Goal: Transaction & Acquisition: Purchase product/service

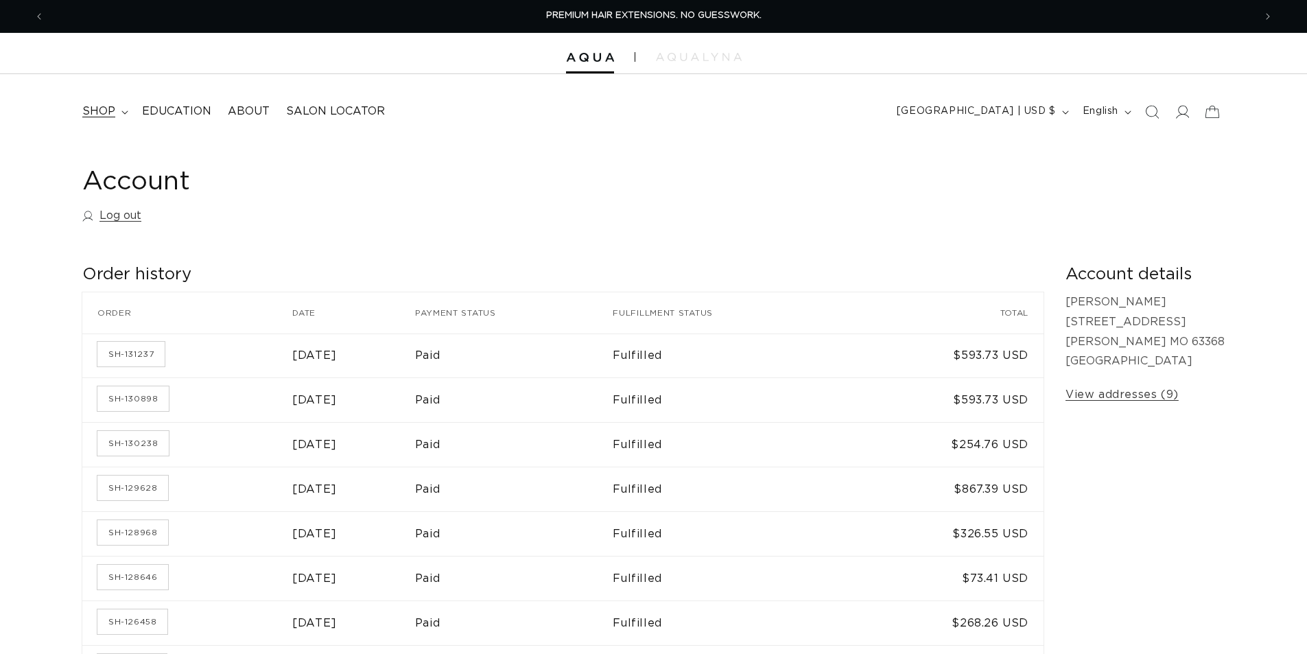
click at [122, 112] on icon at bounding box center [124, 111] width 6 height 3
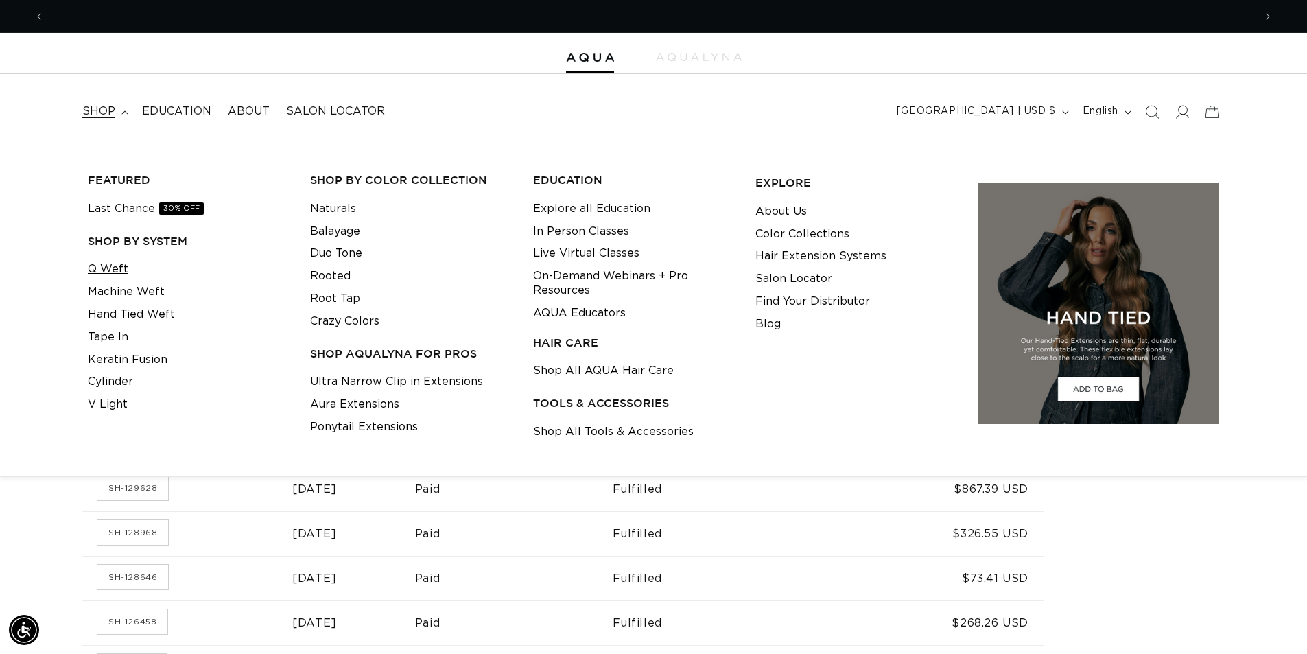
scroll to position [0, 1210]
click at [100, 266] on link "Q Weft" at bounding box center [108, 269] width 40 height 23
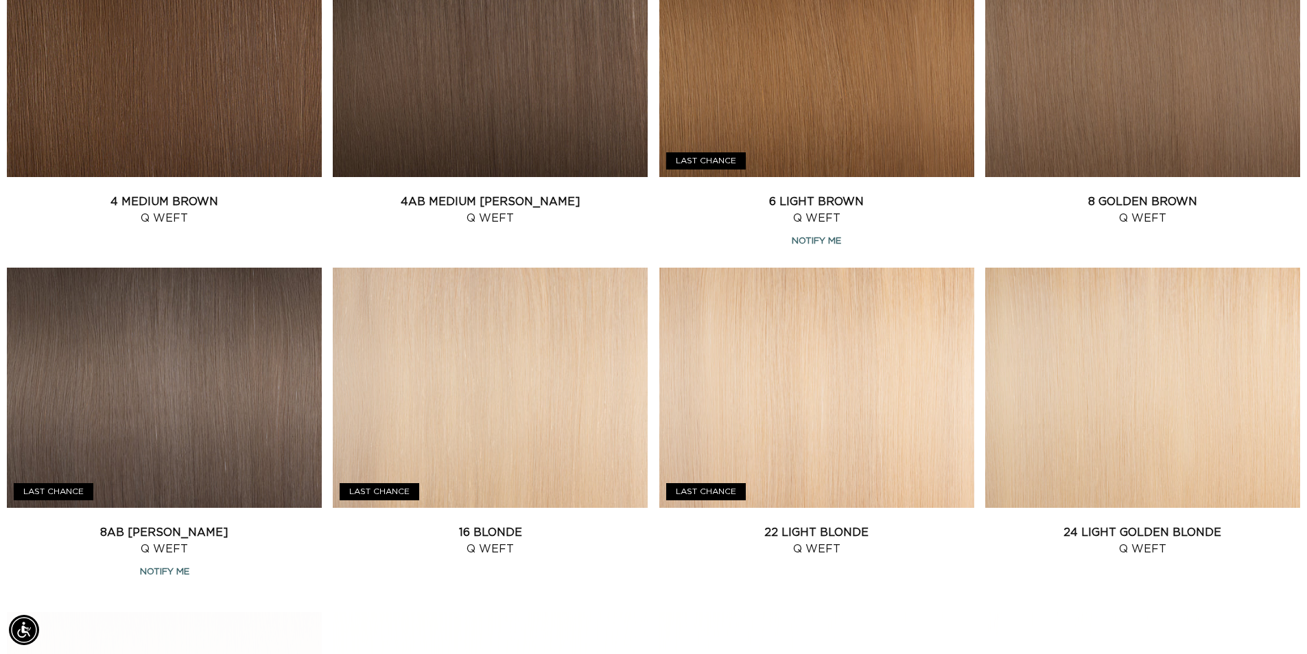
scroll to position [961, 0]
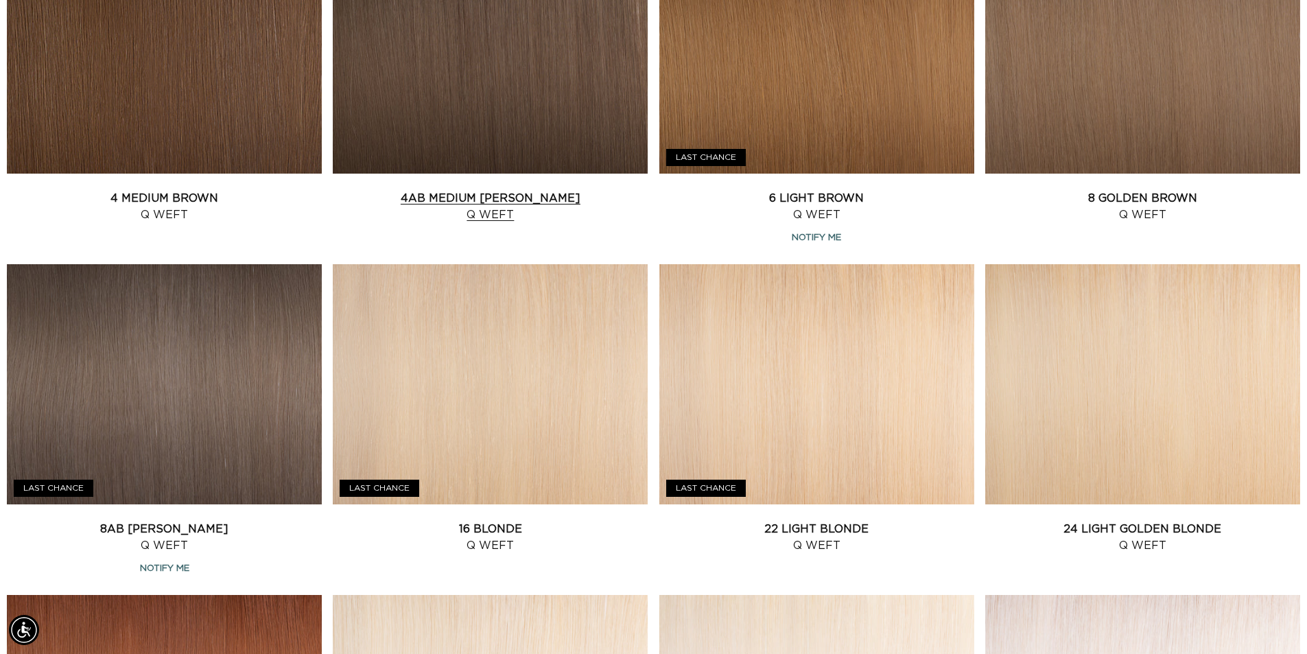
click at [455, 200] on link "4AB Medium Ash Brown Q Weft" at bounding box center [490, 206] width 315 height 33
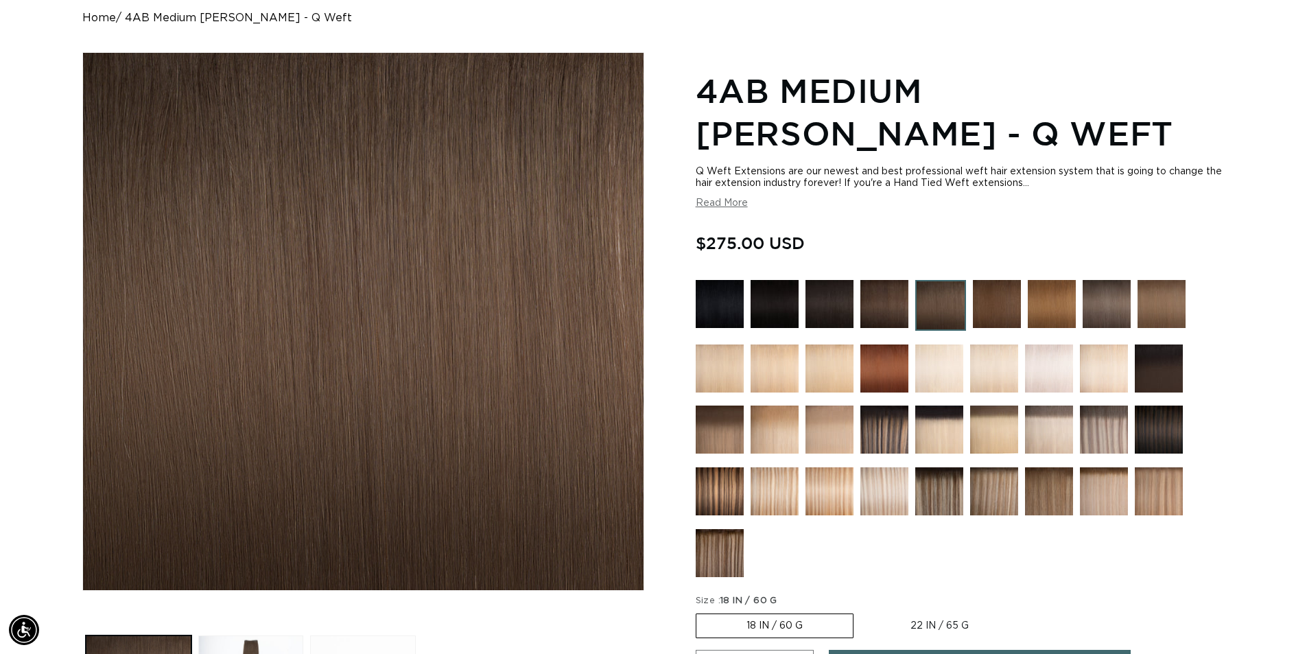
click at [895, 499] on img at bounding box center [885, 491] width 48 height 48
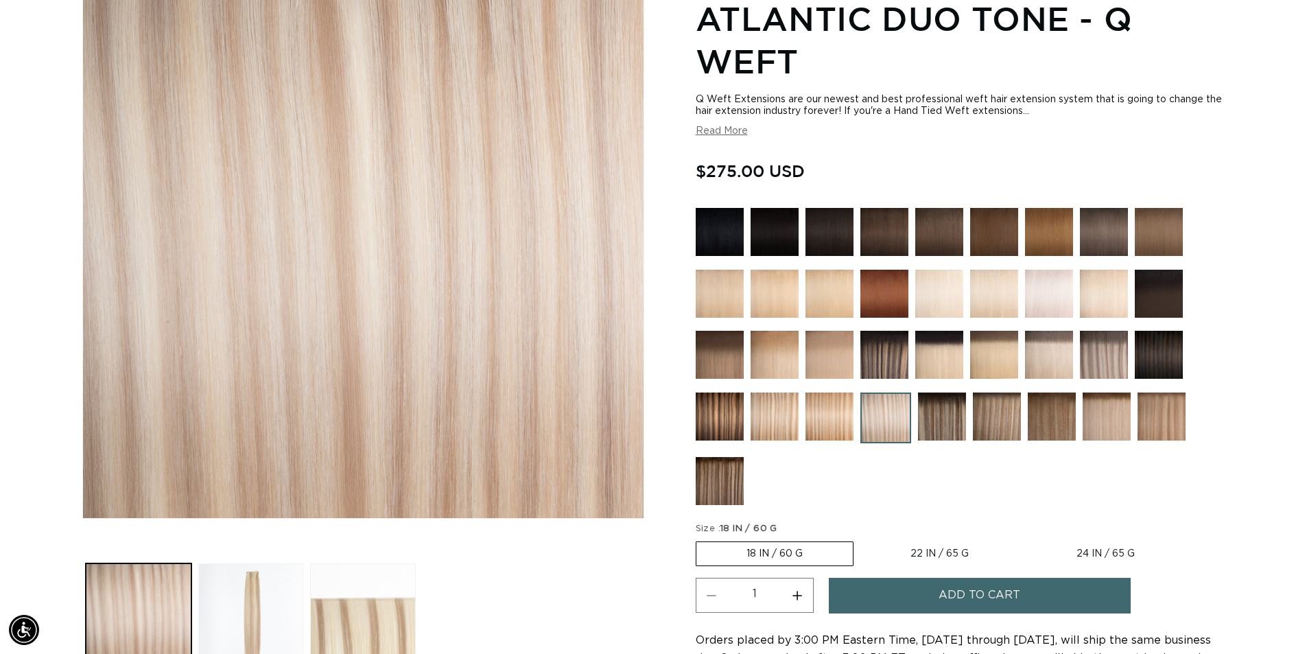
scroll to position [206, 0]
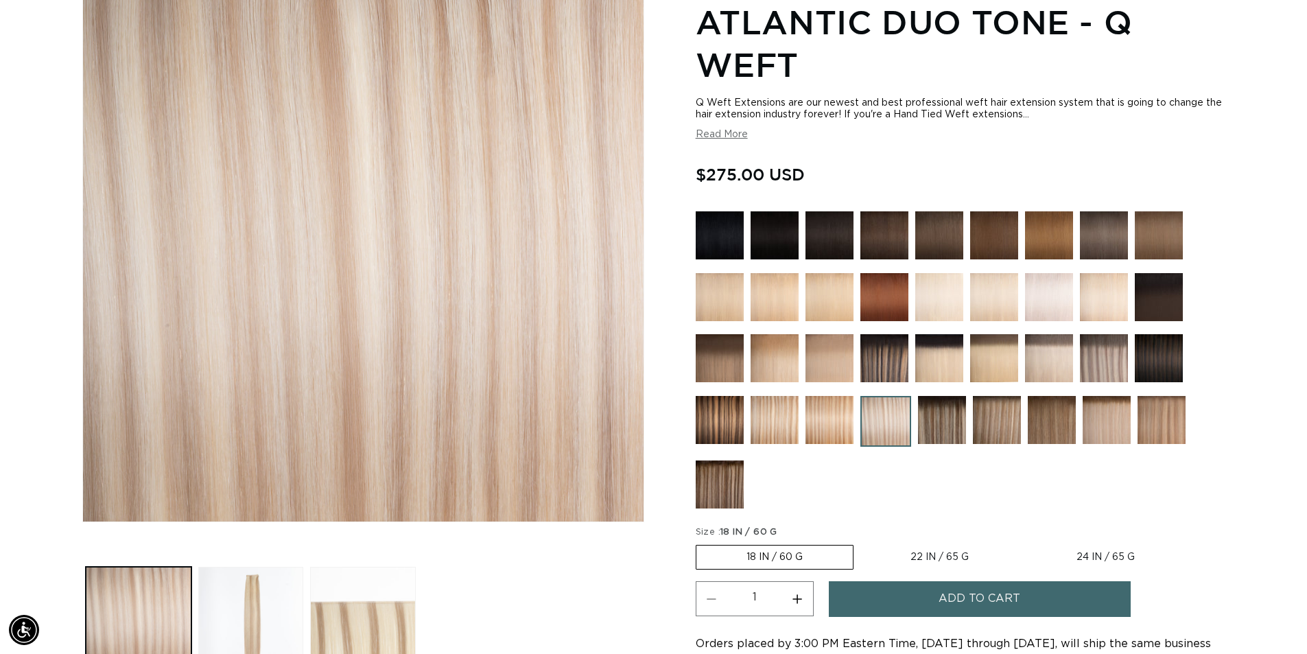
click at [1073, 353] on div at bounding box center [960, 363] width 529 height 304
click at [1049, 353] on img at bounding box center [1049, 358] width 48 height 48
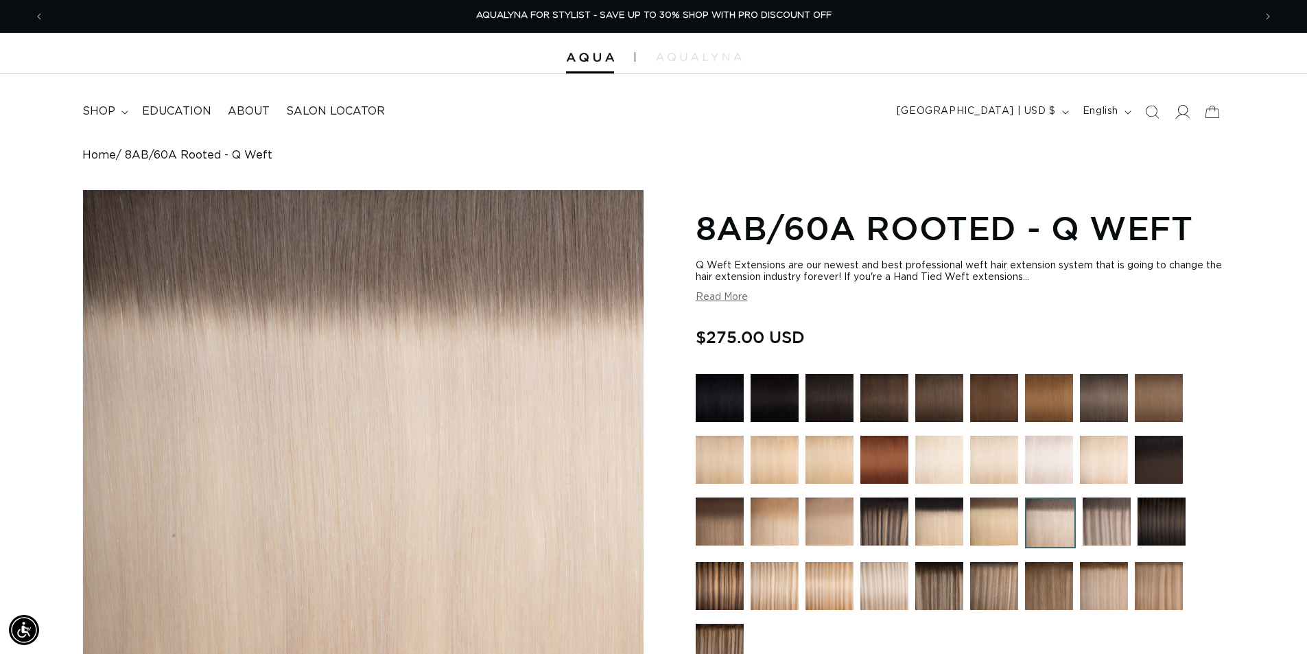
click at [1190, 111] on span at bounding box center [1182, 112] width 30 height 30
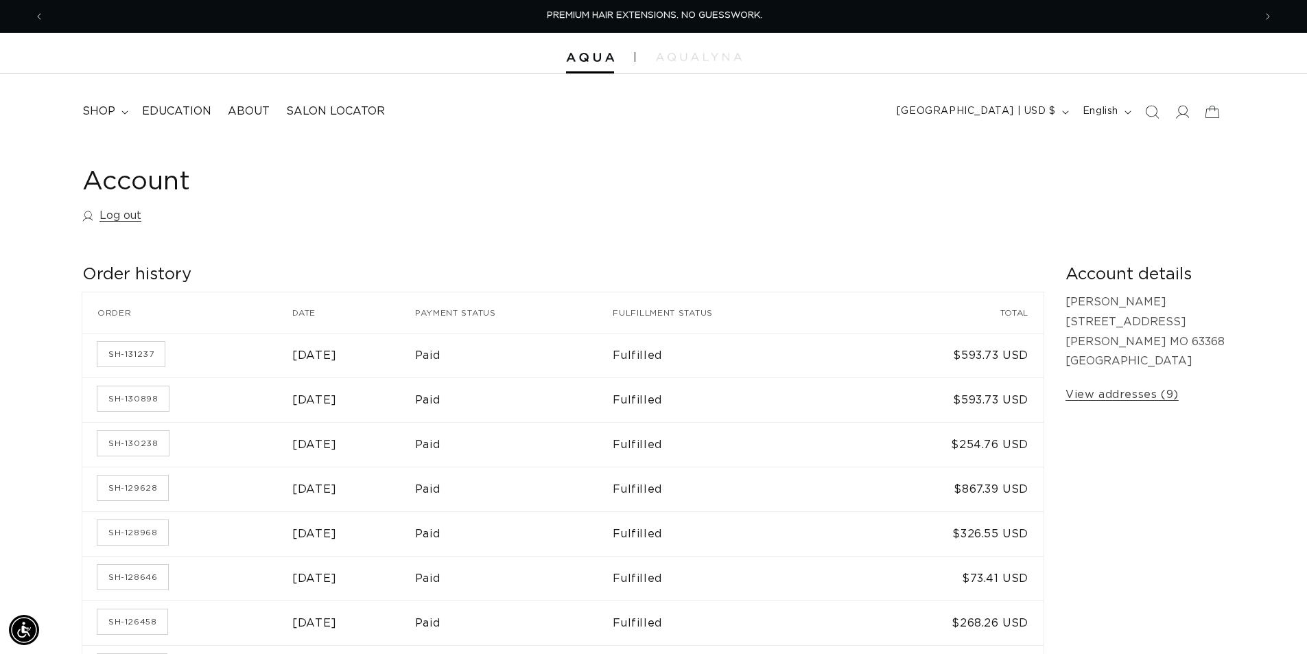
scroll to position [0, 1210]
click at [127, 352] on link "SH-131237" at bounding box center [130, 354] width 67 height 25
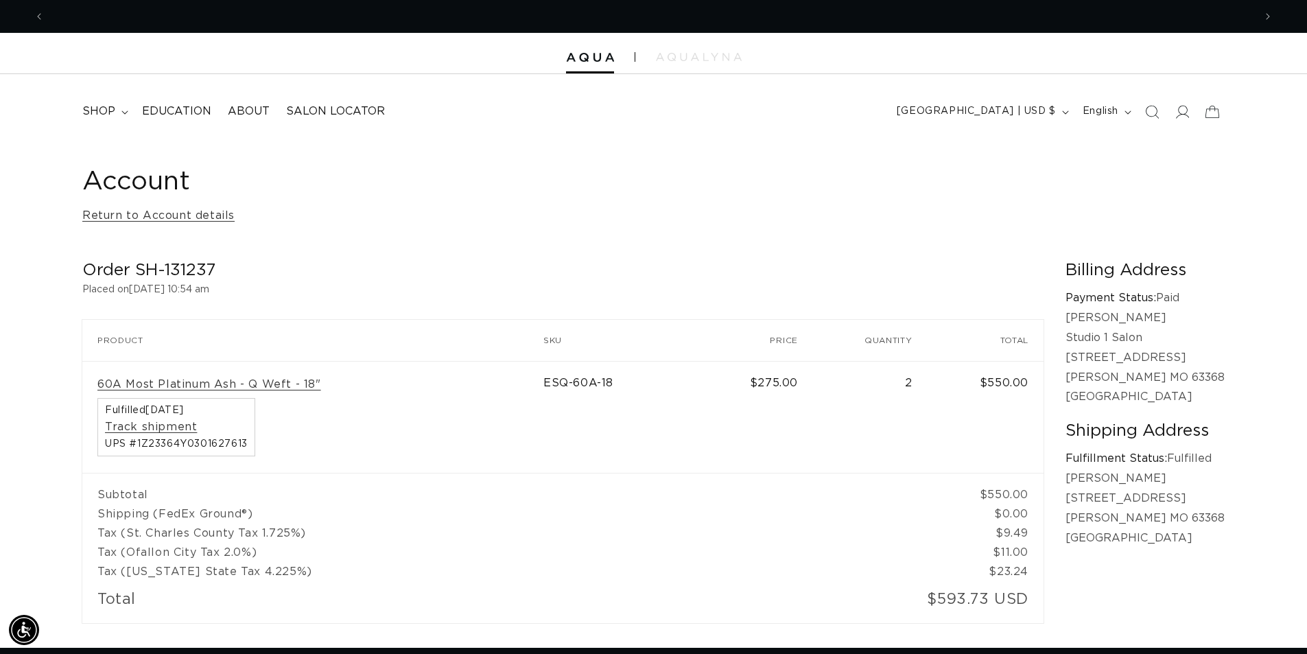
scroll to position [0, 1210]
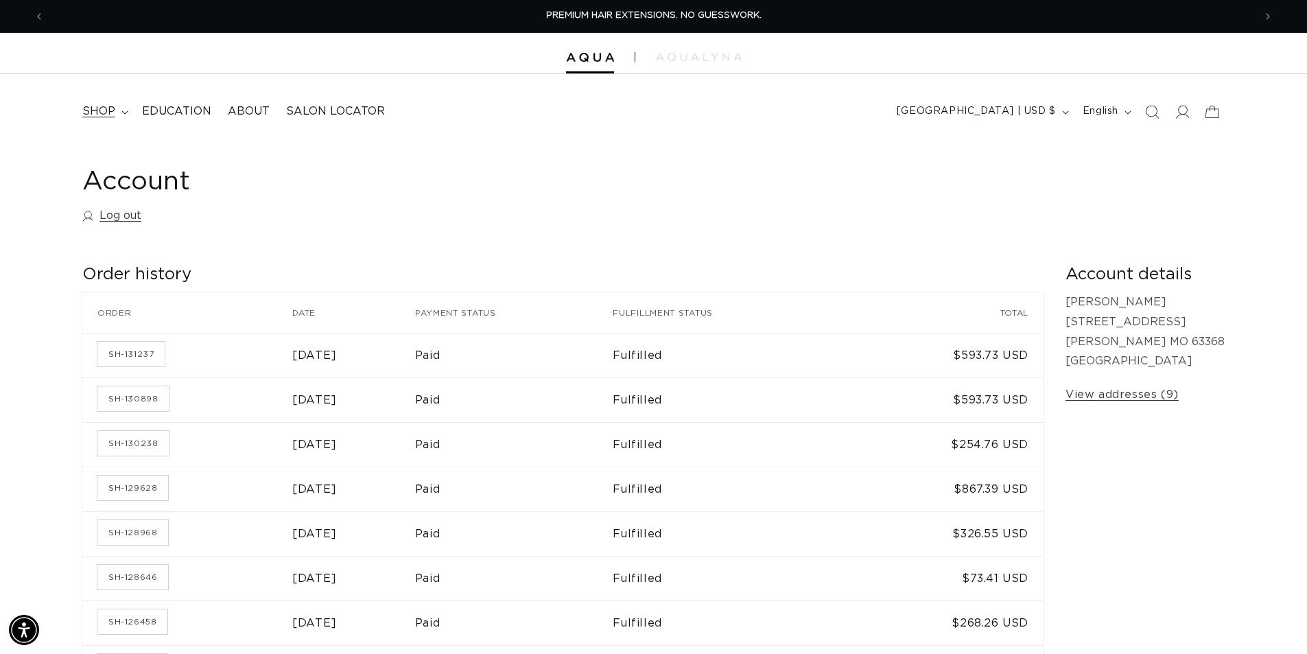
click at [120, 109] on summary "shop" at bounding box center [104, 111] width 60 height 31
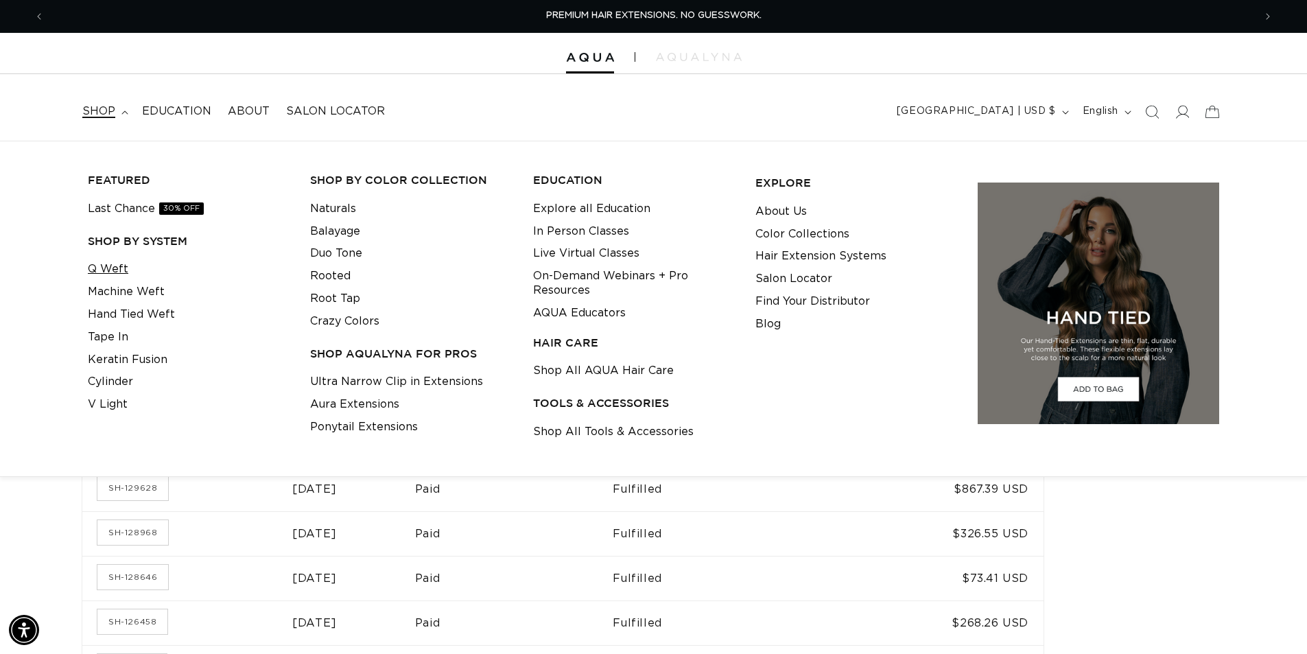
click at [100, 268] on link "Q Weft" at bounding box center [108, 269] width 40 height 23
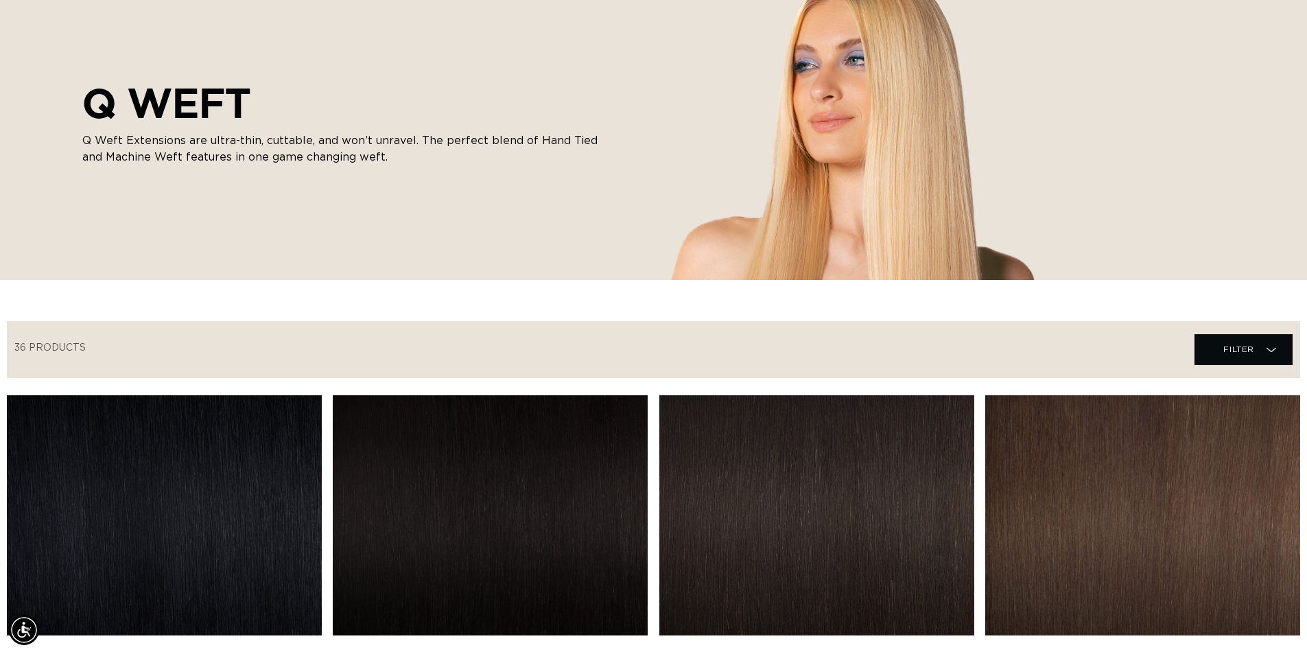
scroll to position [275, 0]
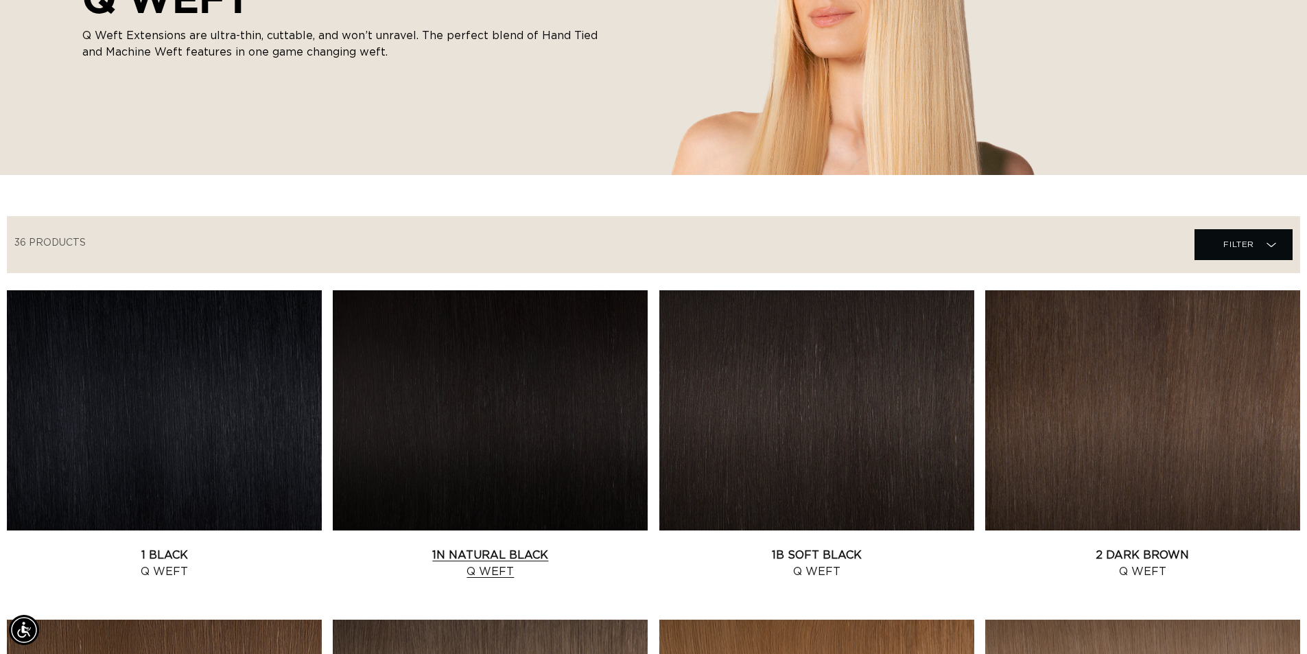
click at [468, 547] on link "1N Natural Black Q Weft" at bounding box center [490, 563] width 315 height 33
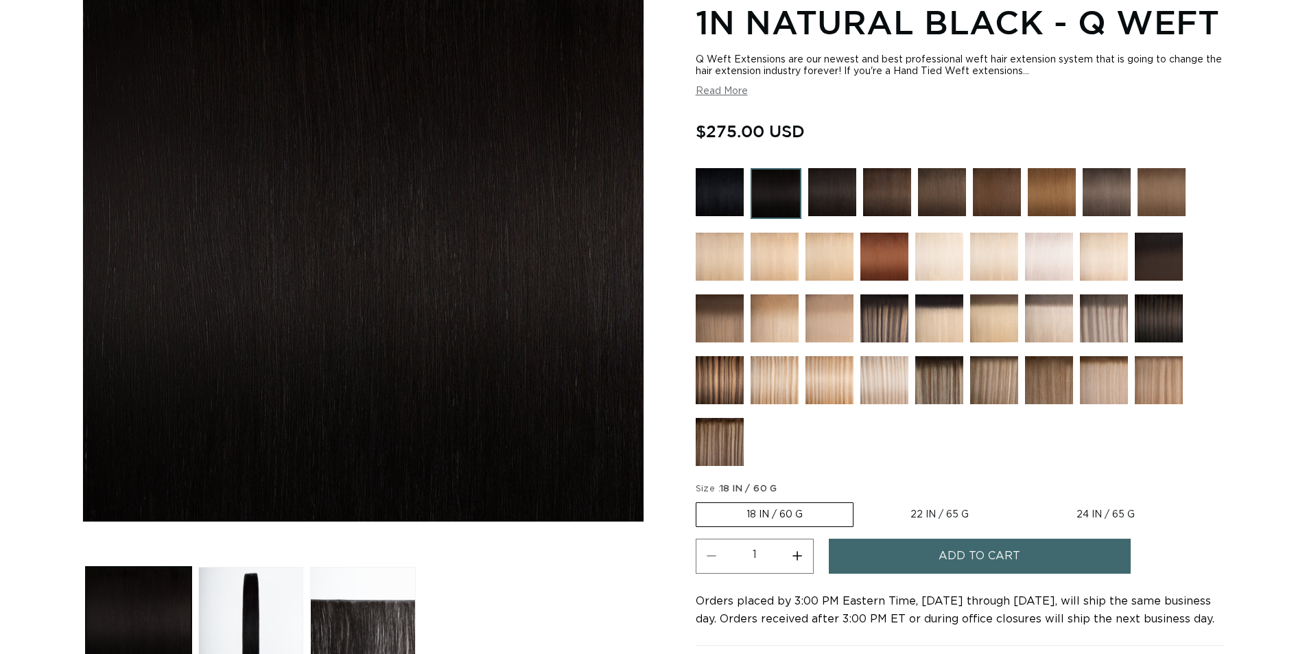
scroll to position [206, 0]
click at [1057, 305] on img at bounding box center [1049, 318] width 48 height 48
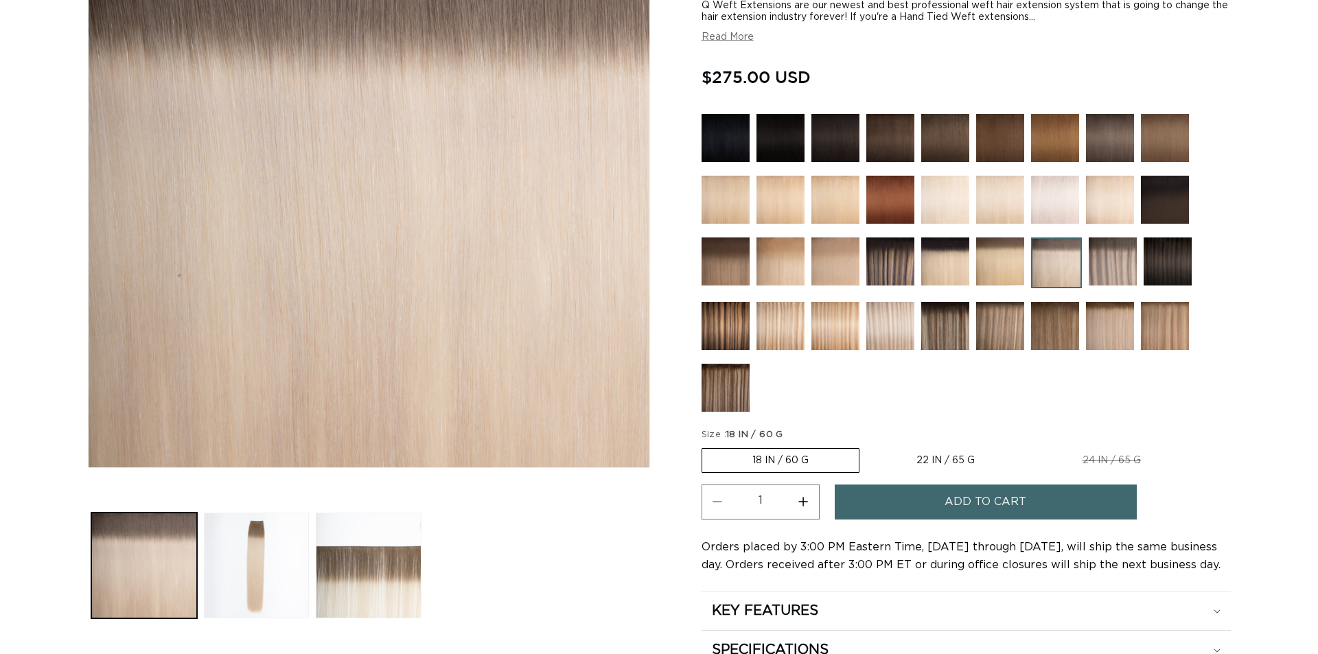
scroll to position [412, 0]
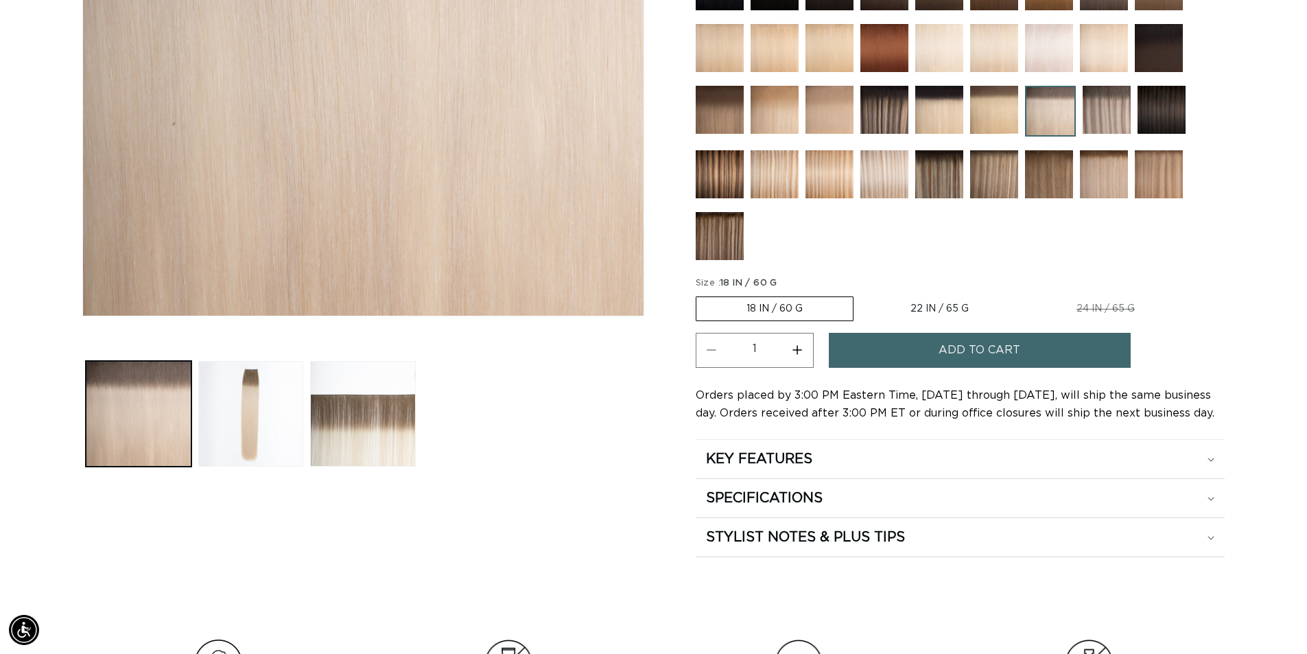
click at [949, 350] on span "Add to cart" at bounding box center [980, 350] width 82 height 35
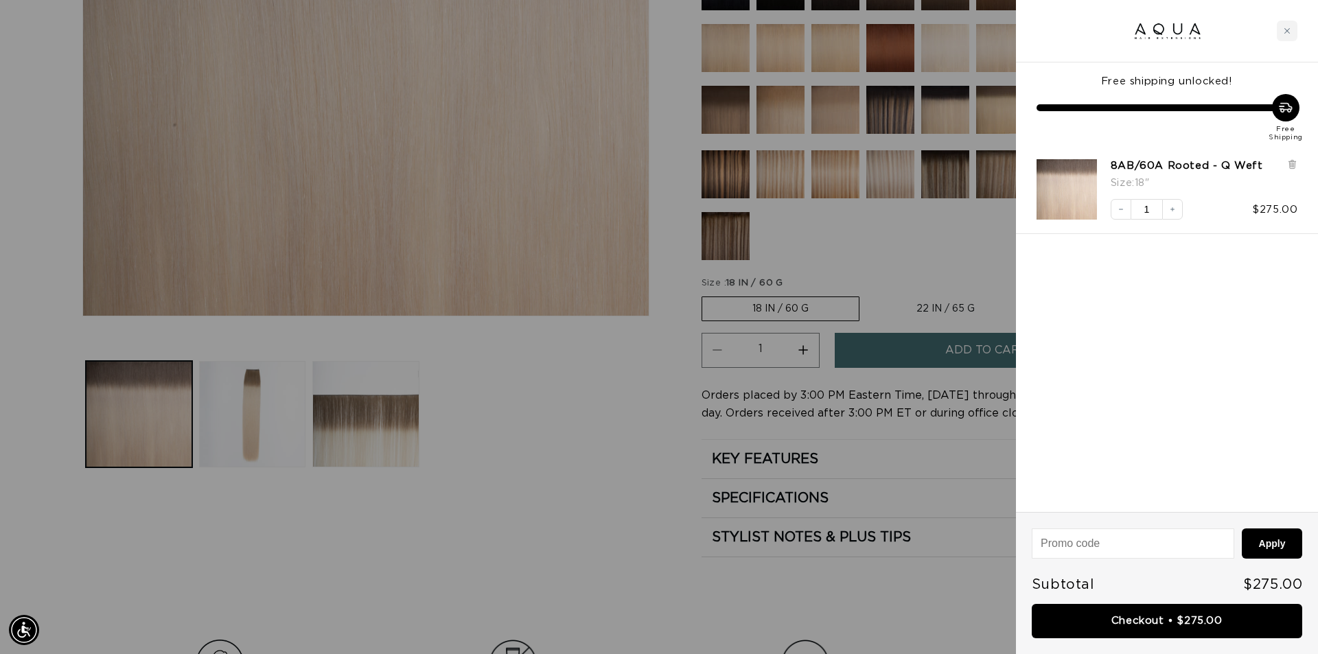
scroll to position [0, 1220]
click at [1169, 208] on icon "Increase quantity" at bounding box center [1172, 209] width 8 height 8
click at [1110, 544] on input at bounding box center [1132, 543] width 201 height 29
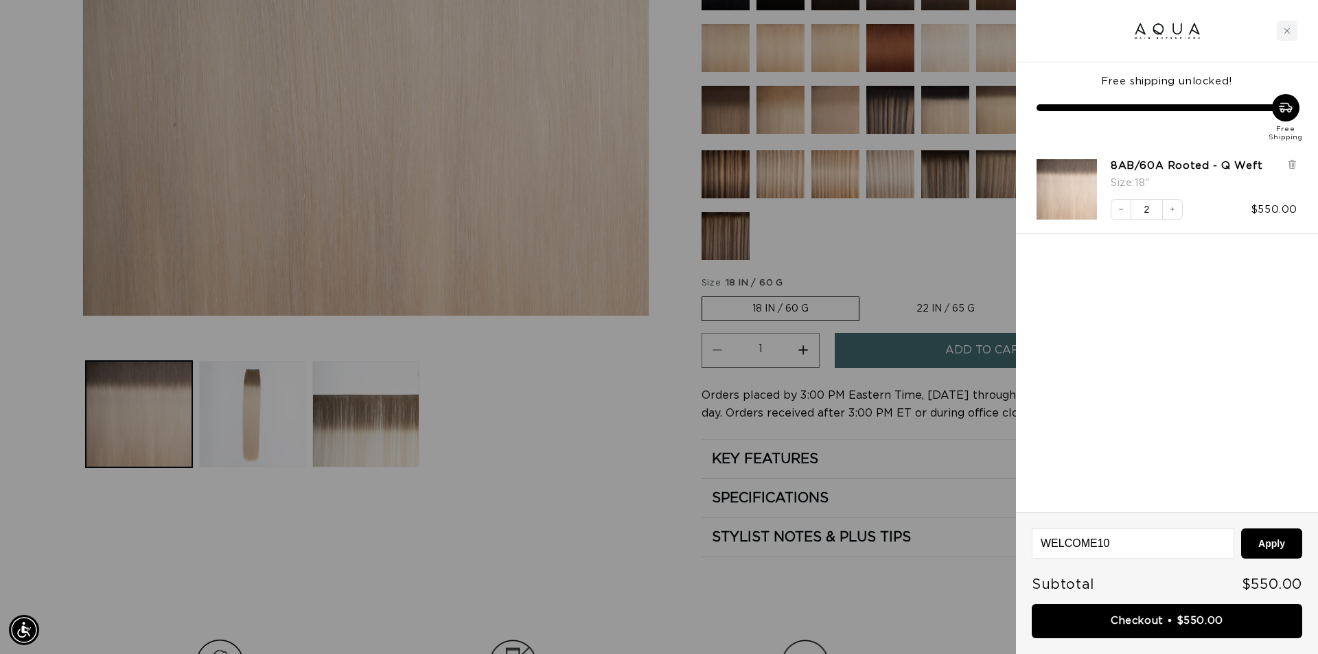
type input "WELCOME10"
click at [1241, 528] on button "Apply" at bounding box center [1271, 543] width 61 height 30
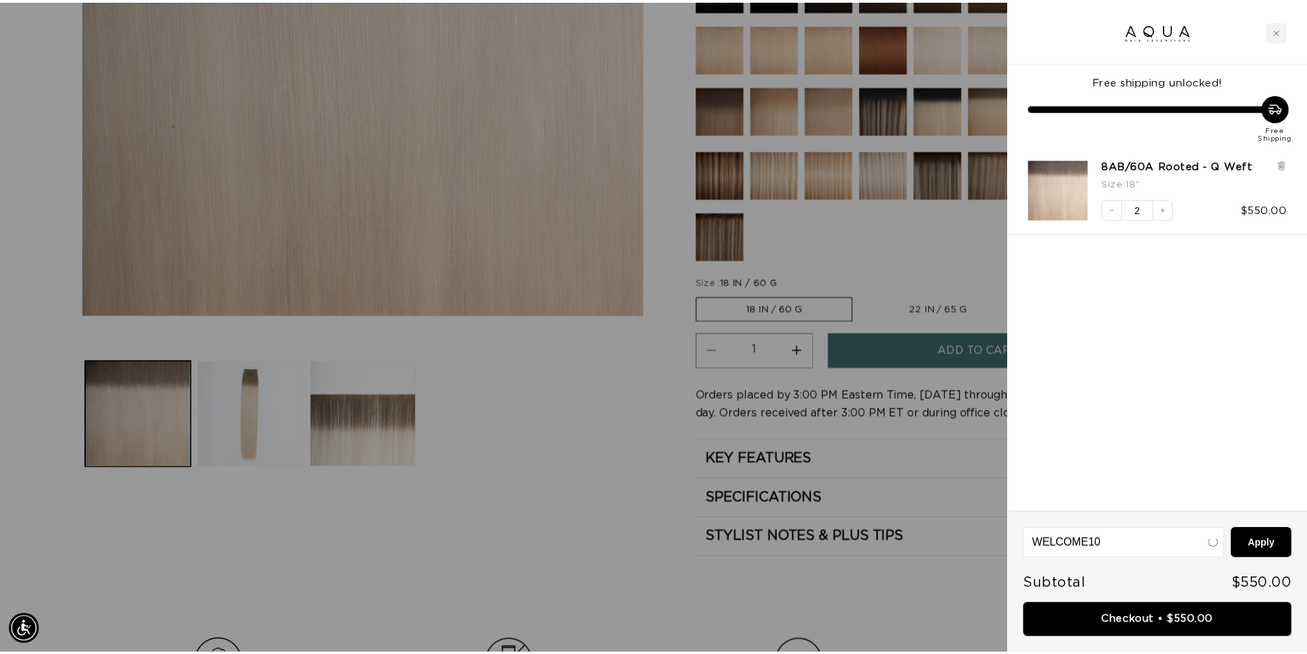
scroll to position [0, 2441]
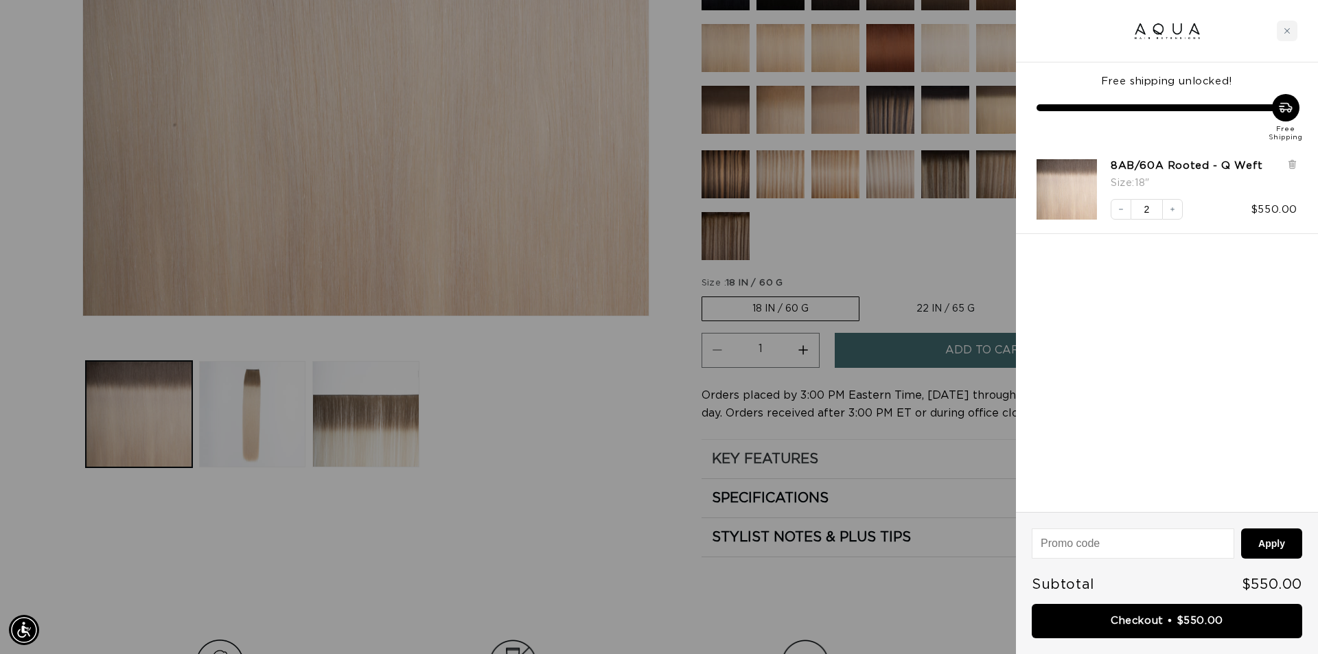
drag, startPoint x: 967, startPoint y: 499, endPoint x: 980, endPoint y: 441, distance: 59.1
click at [967, 498] on div at bounding box center [659, 327] width 1318 height 654
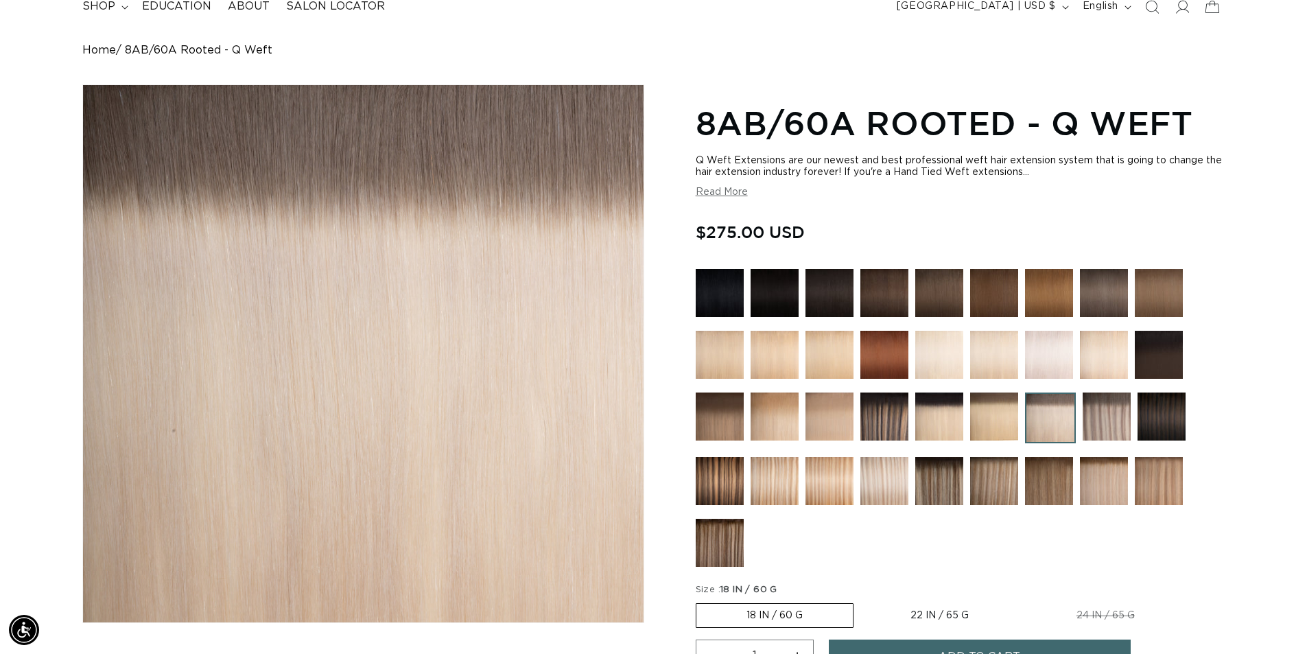
scroll to position [0, 0]
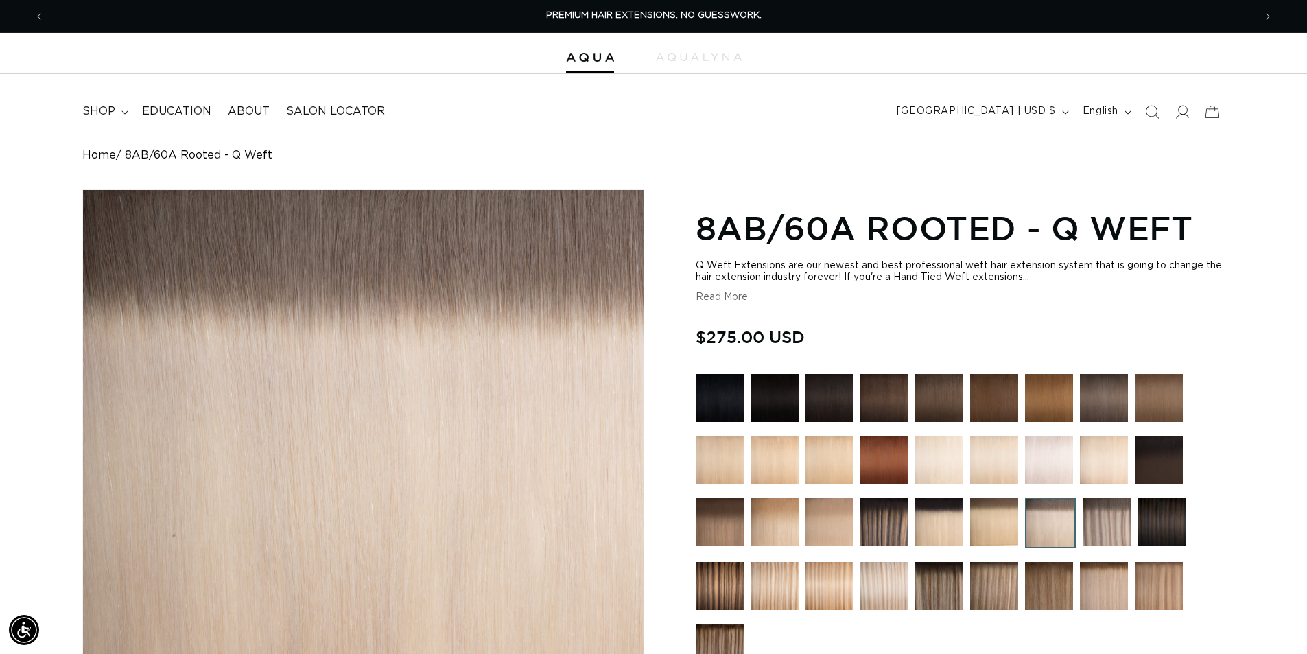
click at [121, 108] on summary "shop" at bounding box center [104, 111] width 60 height 31
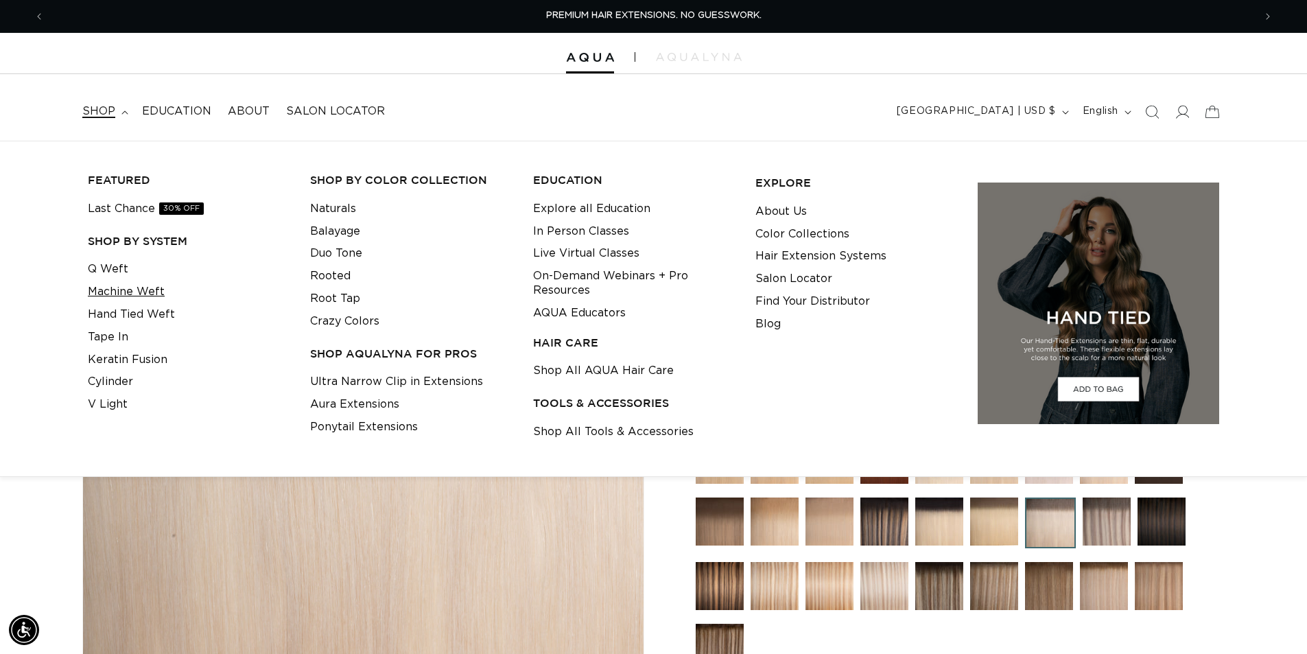
click at [110, 288] on link "Machine Weft" at bounding box center [126, 292] width 77 height 23
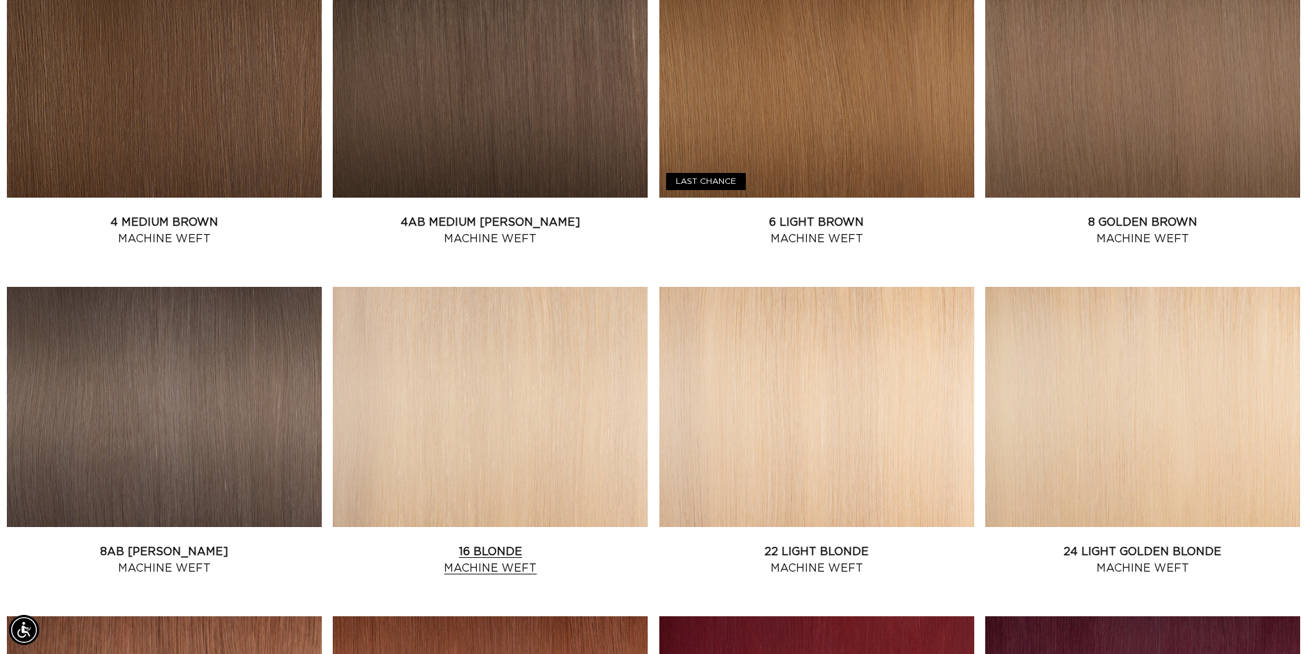
scroll to position [961, 0]
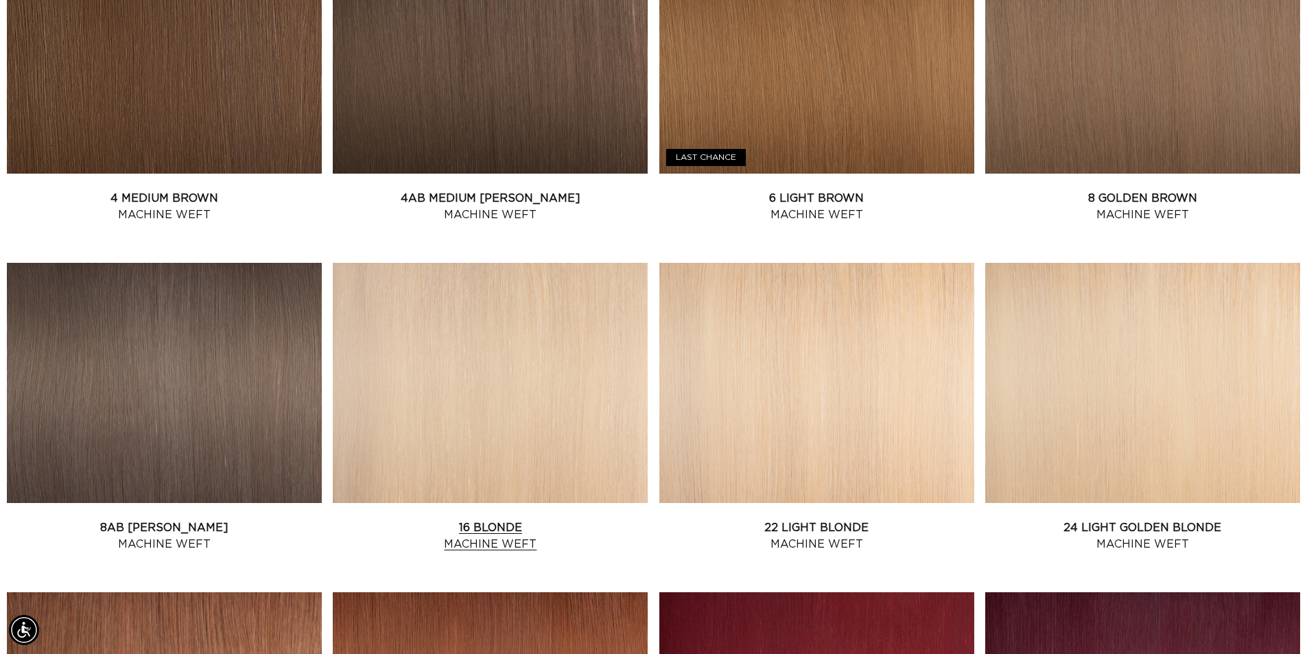
click at [477, 520] on link "16 Blonde Machine Weft" at bounding box center [490, 536] width 315 height 33
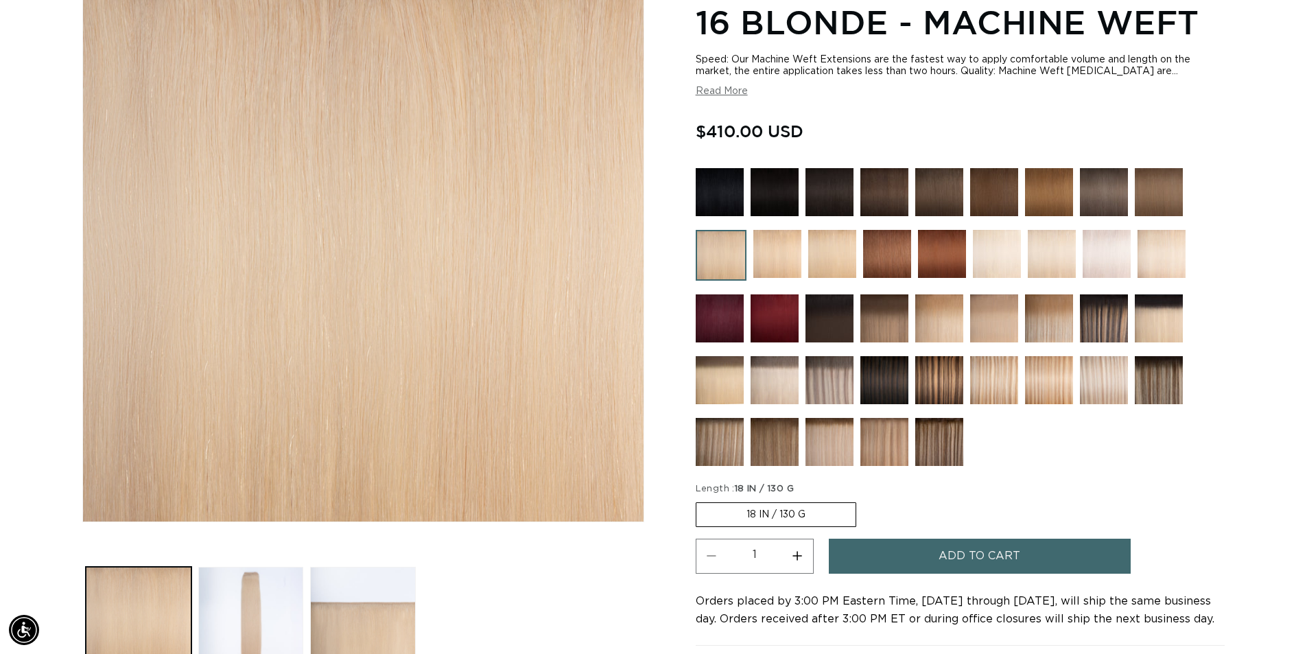
click at [767, 377] on img at bounding box center [775, 380] width 48 height 48
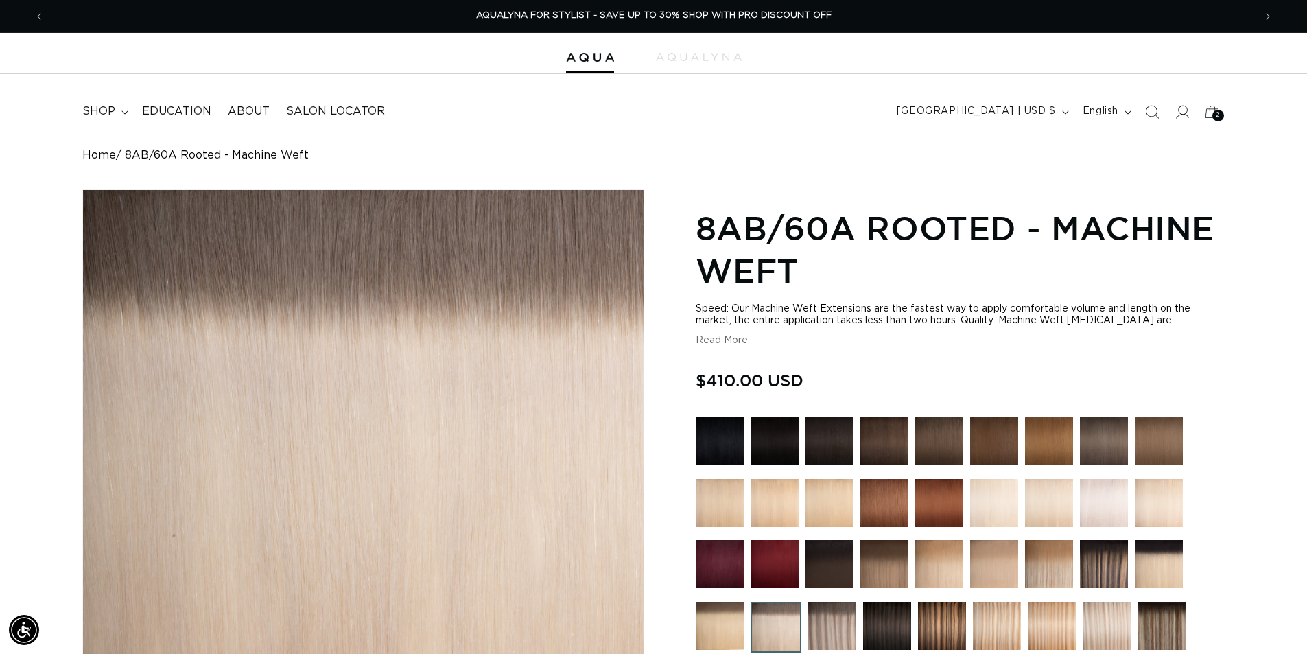
drag, startPoint x: 1213, startPoint y: 113, endPoint x: 1189, endPoint y: 148, distance: 42.6
click at [1212, 113] on link "Cart 2 2" at bounding box center [1213, 112] width 30 height 30
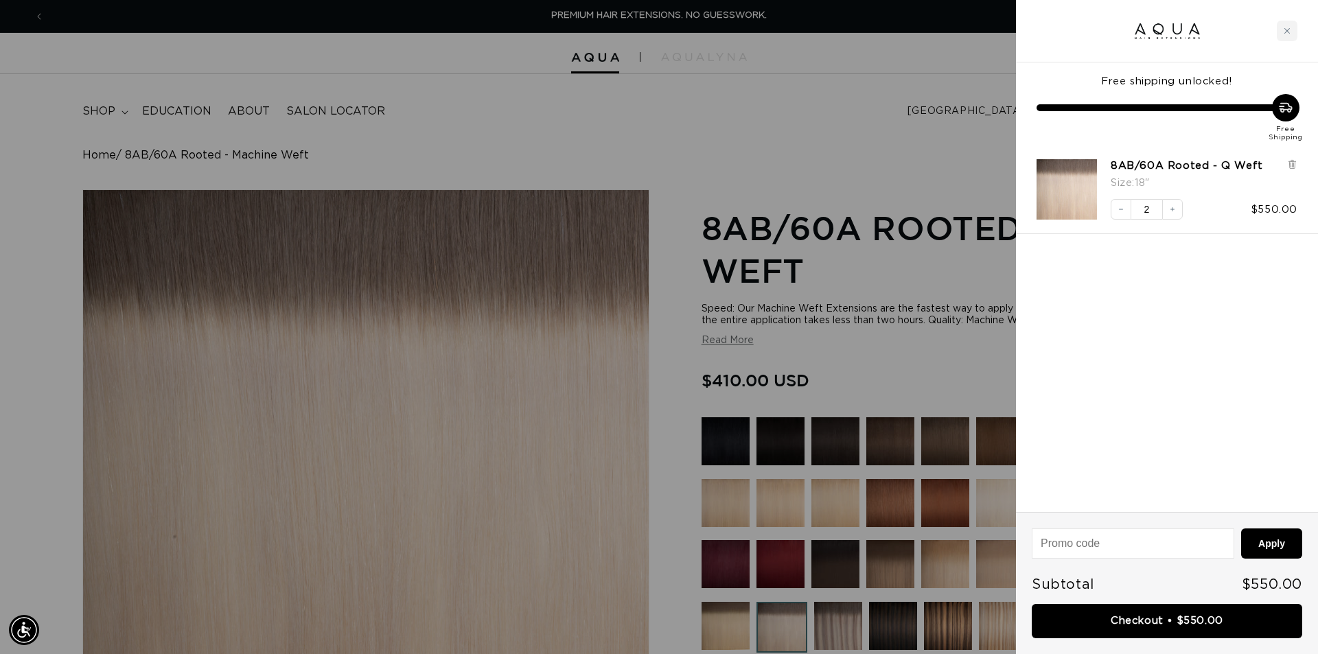
click at [1166, 616] on link "Checkout • $550.00" at bounding box center [1167, 621] width 270 height 35
